Goal: Task Accomplishment & Management: Complete application form

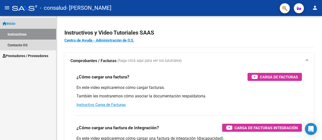
click at [34, 33] on link "Instructivos" at bounding box center [28, 34] width 56 height 11
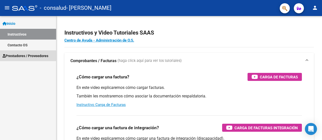
click at [20, 56] on span "Prestadores / Proveedores" at bounding box center [26, 56] width 46 height 6
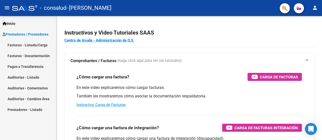
click at [19, 44] on link "Facturas - Listado/Carga" at bounding box center [28, 45] width 56 height 11
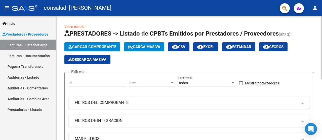
click at [321, 80] on div at bounding box center [320, 48] width 1 height 64
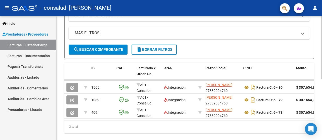
scroll to position [100, 0]
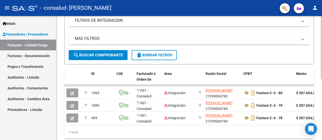
click at [320, 91] on div at bounding box center [320, 101] width 1 height 64
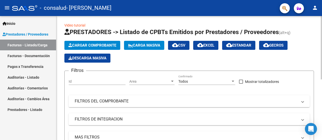
scroll to position [1, 0]
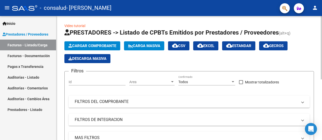
click at [321, 18] on div at bounding box center [320, 49] width 1 height 64
click at [108, 45] on span "Cargar Comprobante" at bounding box center [92, 46] width 48 height 5
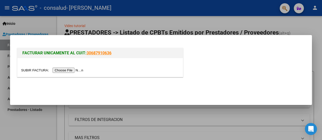
click at [79, 72] on input "file" at bounding box center [53, 70] width 64 height 5
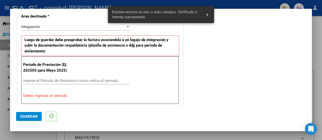
scroll to position [125, 0]
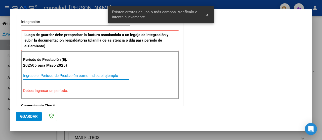
click at [86, 75] on input "Ingrese el Período de Prestación como indica el ejemplo" at bounding box center [76, 76] width 106 height 5
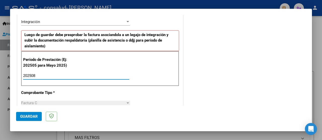
type input "202508"
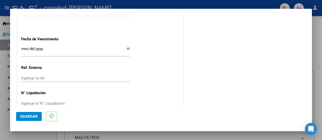
scroll to position [361, 0]
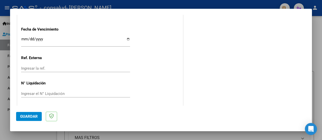
click at [24, 118] on span "Guardar" at bounding box center [29, 117] width 18 height 5
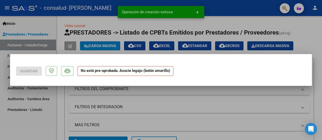
scroll to position [0, 0]
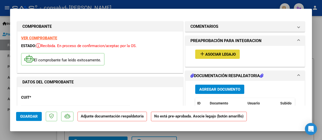
click at [212, 55] on span "Asociar Legajo" at bounding box center [220, 54] width 30 height 5
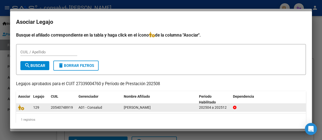
click at [106, 106] on div "A01 - Consalud" at bounding box center [98, 108] width 41 height 6
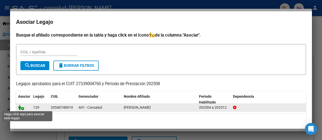
click at [22, 108] on icon at bounding box center [21, 108] width 6 height 6
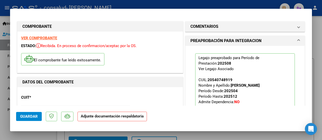
click at [321, 37] on div at bounding box center [161, 70] width 322 height 140
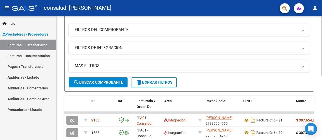
scroll to position [103, 0]
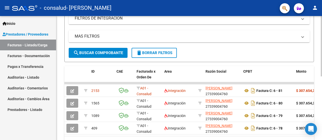
click at [317, 104] on div "Video tutorial PRESTADORES -> Listado de CPBTs Emitidos por Prestadores / Prove…" at bounding box center [189, 39] width 267 height 252
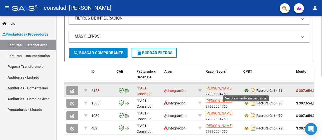
drag, startPoint x: 283, startPoint y: 86, endPoint x: 246, endPoint y: 89, distance: 36.6
click at [246, 89] on datatable-body-cell "Factura C: 6 - 81" at bounding box center [267, 91] width 53 height 12
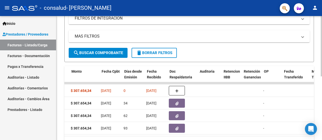
scroll to position [0, 224]
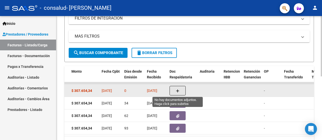
click at [177, 92] on icon "button" at bounding box center [178, 91] width 4 height 4
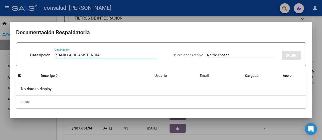
type input "PLANILLA DE ASISTENCIA"
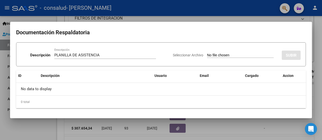
click at [232, 56] on input "Seleccionar Archivo" at bounding box center [240, 55] width 67 height 5
click at [220, 53] on app-file-uploader "Seleccionar Archivo" at bounding box center [225, 55] width 105 height 5
click at [207, 53] on input "Seleccionar Archivo" at bounding box center [240, 55] width 67 height 5
type input "C:\fakepath\20250910_092515.heic"
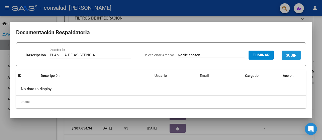
click at [286, 56] on span "SUBIR" at bounding box center [290, 55] width 11 height 5
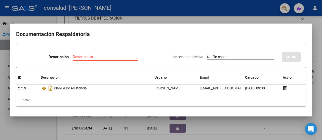
click at [190, 20] on div at bounding box center [161, 70] width 322 height 140
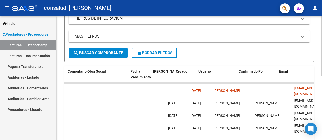
scroll to position [0, 810]
